Goal: Information Seeking & Learning: Learn about a topic

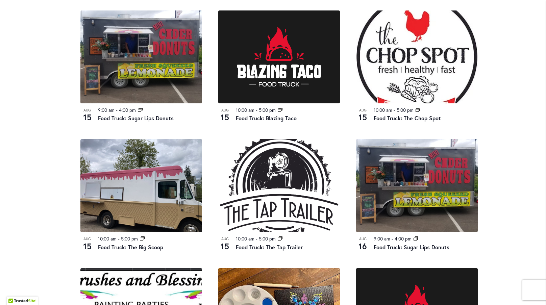
scroll to position [371, 0]
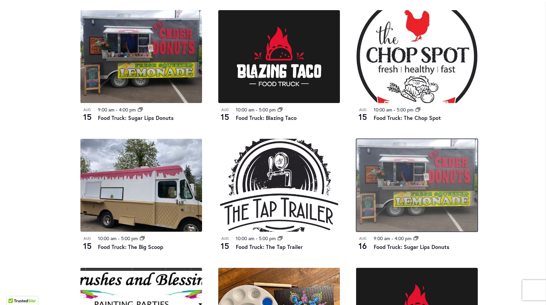
click at [431, 200] on img at bounding box center [417, 185] width 122 height 93
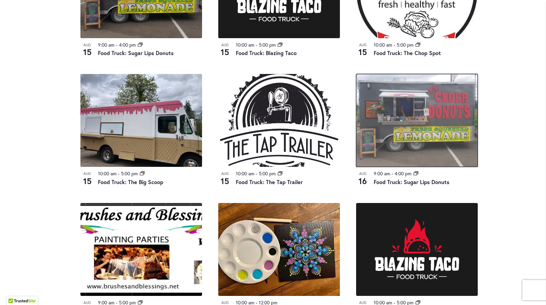
scroll to position [439, 0]
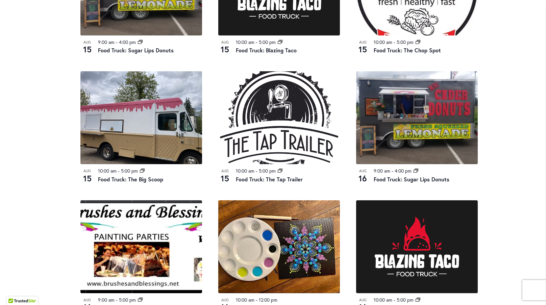
click at [517, 104] on div "Skip to Content Gift Shop & Office Open - Monday-Friday 9-4:30pm / Gift Shop Op…" at bounding box center [273, 95] width 546 height 1029
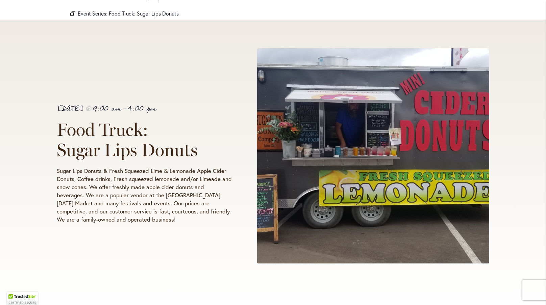
scroll to position [101, 0]
